Goal: Task Accomplishment & Management: Manage account settings

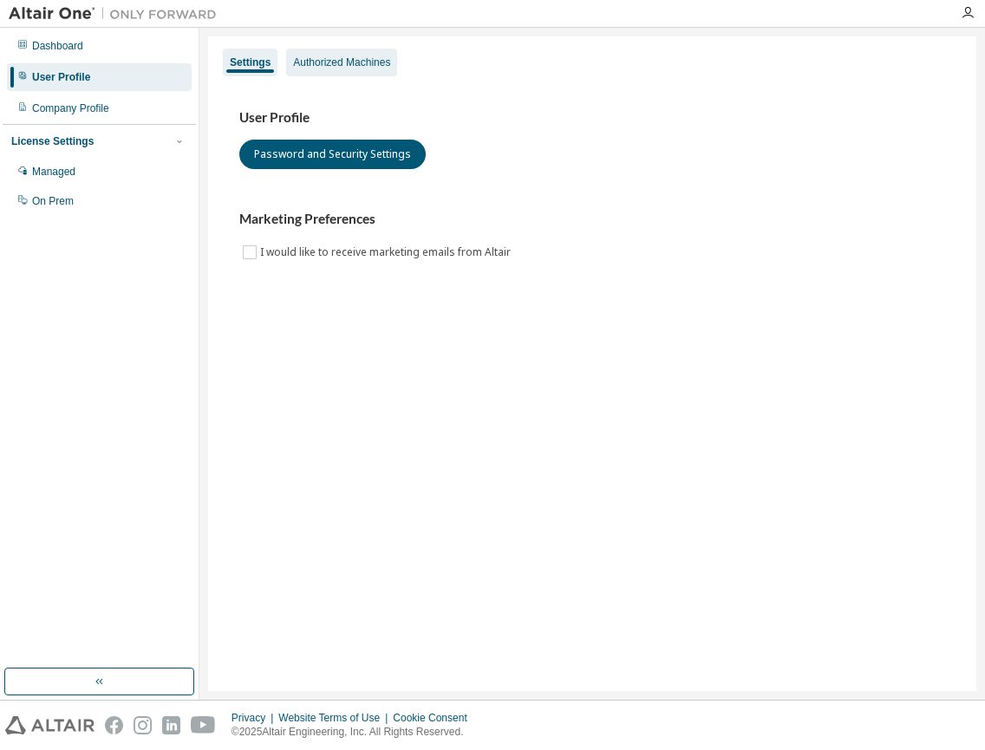
click at [341, 53] on div "Authorized Machines" at bounding box center [341, 63] width 111 height 28
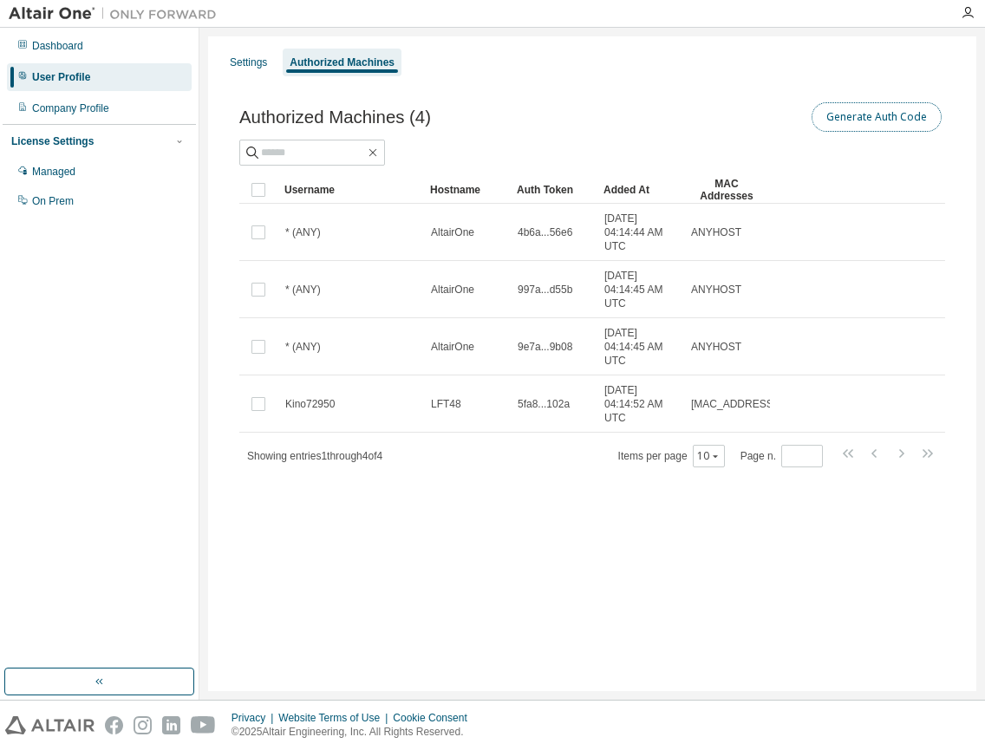
click at [853, 125] on button "Generate Auth Code" at bounding box center [877, 116] width 130 height 29
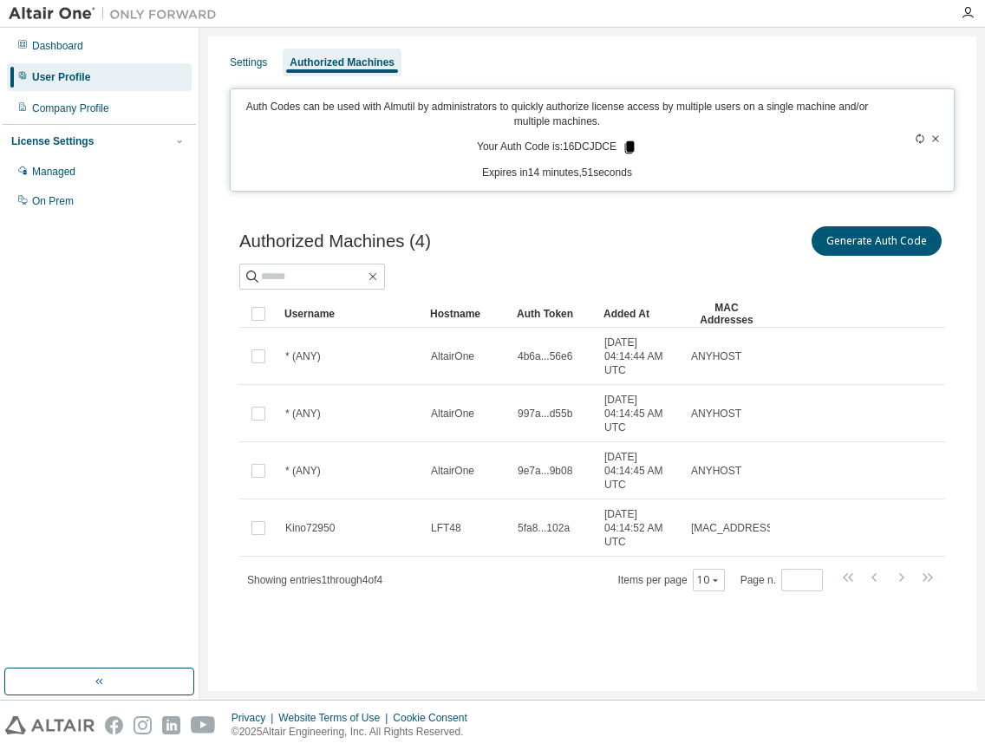
click at [626, 147] on icon at bounding box center [630, 147] width 10 height 12
